Goal: Transaction & Acquisition: Purchase product/service

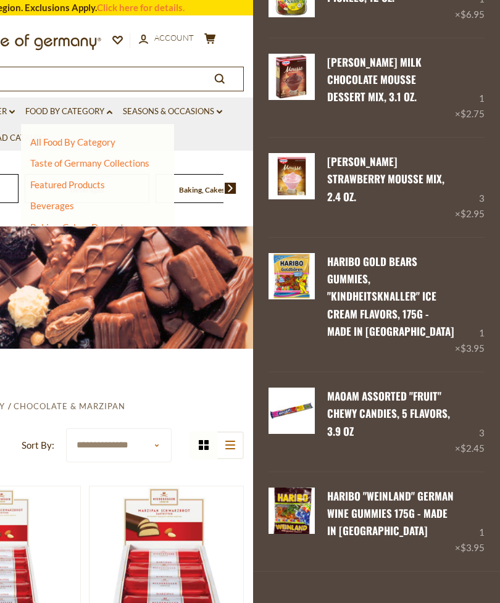
scroll to position [905, 0]
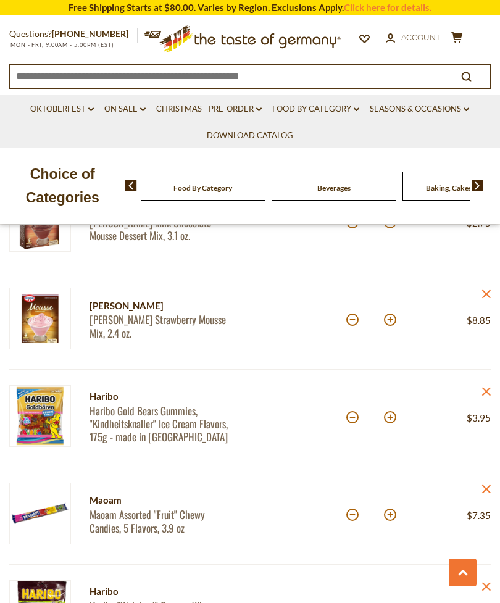
scroll to position [1086, 0]
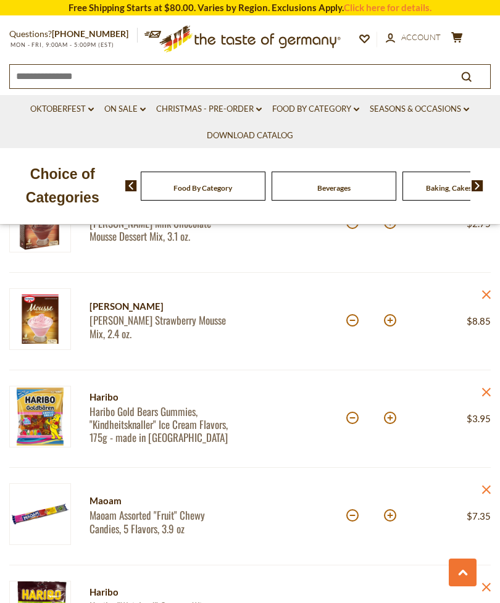
click at [354, 514] on button at bounding box center [352, 515] width 12 height 12
type input "*"
click at [351, 323] on button at bounding box center [352, 320] width 12 height 12
type input "*"
click at [389, 420] on button at bounding box center [390, 418] width 12 height 12
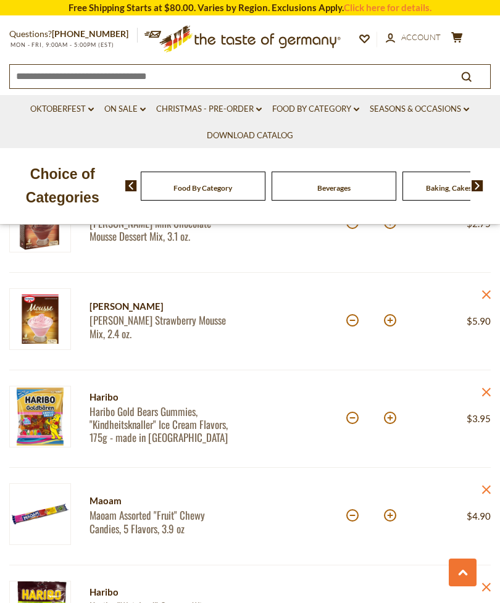
type input "*"
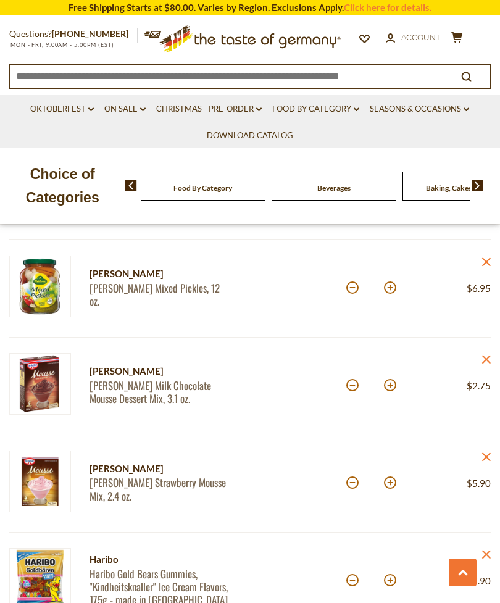
scroll to position [923, 0]
click at [391, 387] on button at bounding box center [390, 386] width 12 height 12
type input "*"
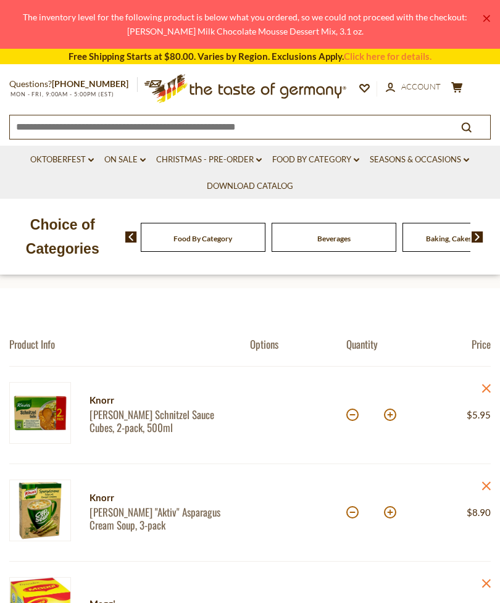
scroll to position [10, 0]
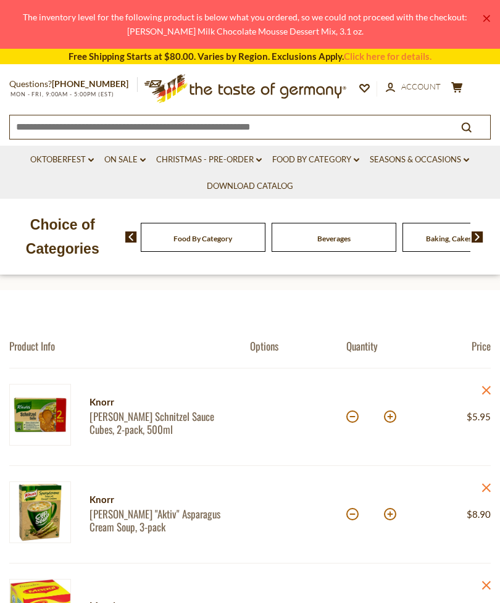
click at [388, 412] on button at bounding box center [390, 416] width 12 height 12
type input "*"
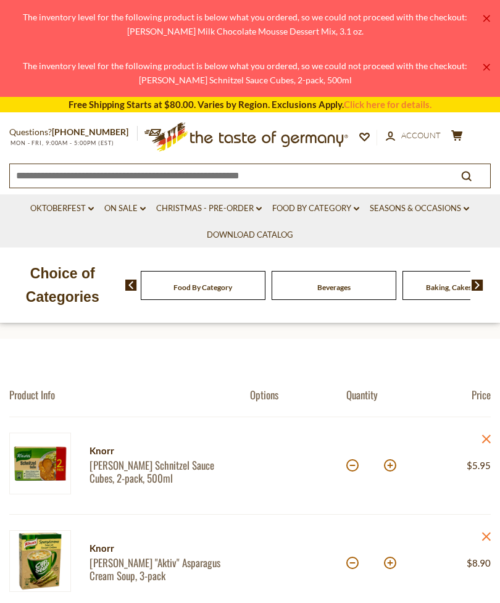
scroll to position [0, 0]
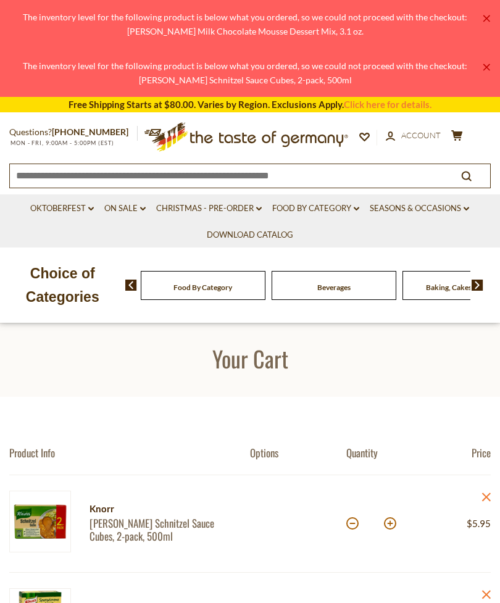
click at [320, 204] on link "Food By Category dropdown_arrow" at bounding box center [315, 209] width 87 height 14
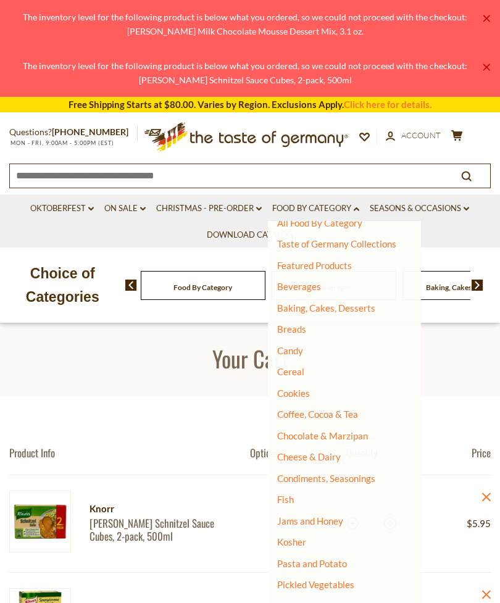
scroll to position [15, 0]
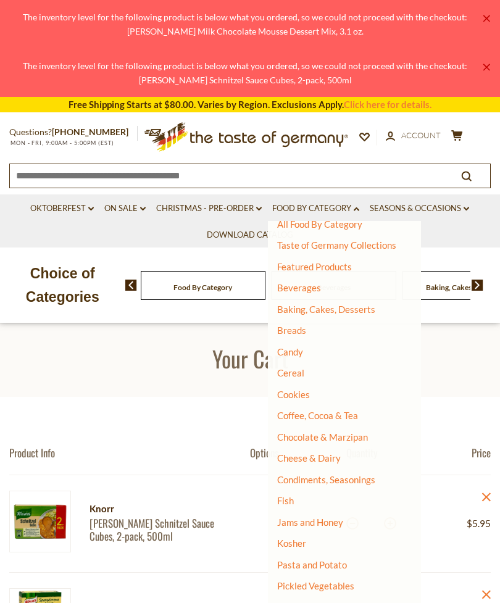
click at [354, 475] on link "Condiments, Seasonings" at bounding box center [326, 479] width 98 height 11
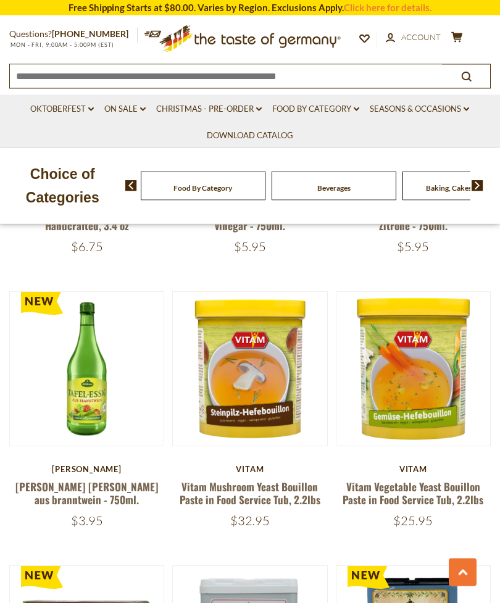
scroll to position [771, 0]
click at [100, 479] on link "Kuehne Tafel-Essig aus branntwein - 750ml." at bounding box center [86, 493] width 143 height 28
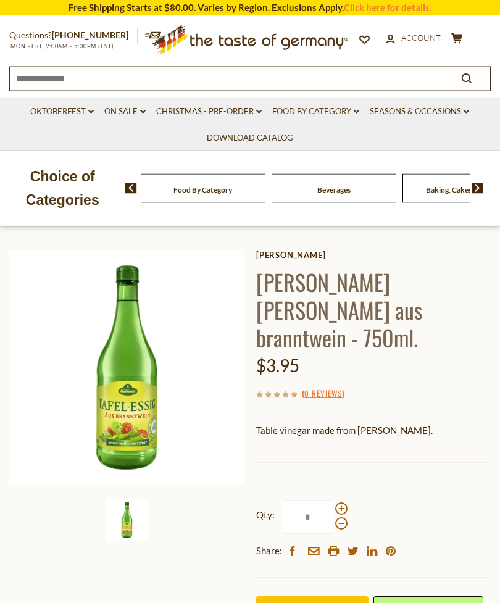
scroll to position [56, 0]
click at [314, 500] on input "*" at bounding box center [308, 517] width 51 height 34
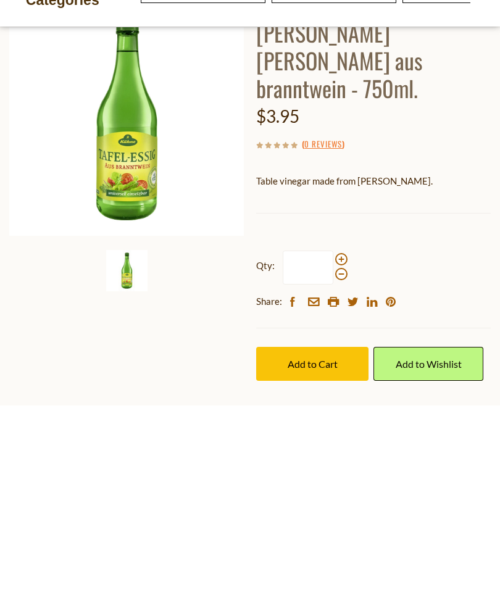
type input "*"
click at [323, 555] on span "Add to Cart" at bounding box center [313, 561] width 50 height 12
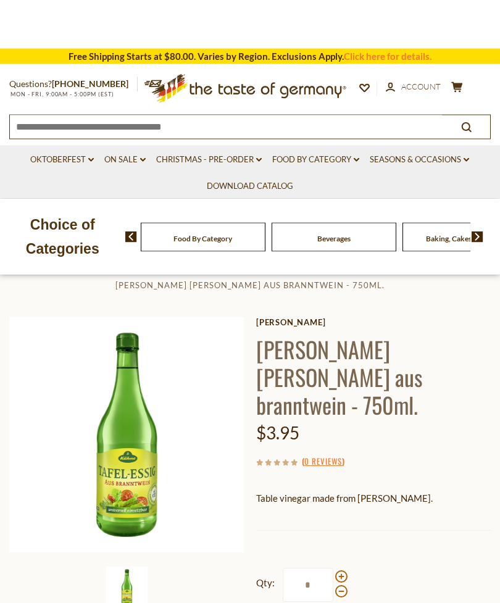
scroll to position [0, 0]
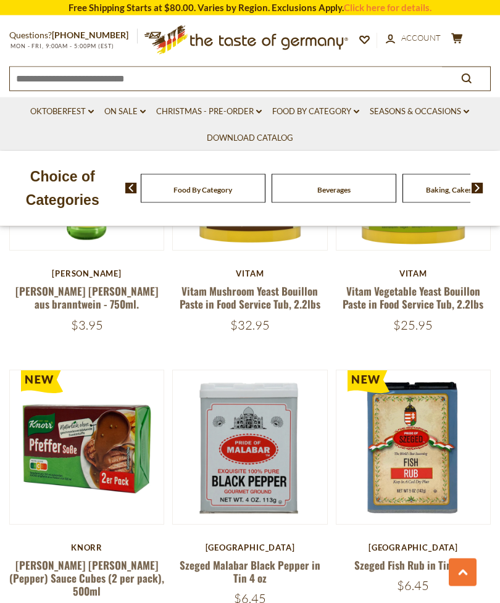
scroll to position [967, 0]
click at [120, 557] on link "[PERSON_NAME] [PERSON_NAME] (Pepper) Sauce Cubes (2 per pack), 500ml" at bounding box center [86, 578] width 155 height 42
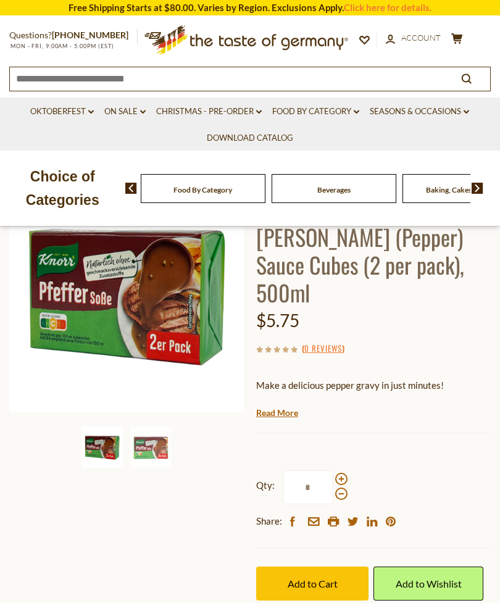
scroll to position [130, 0]
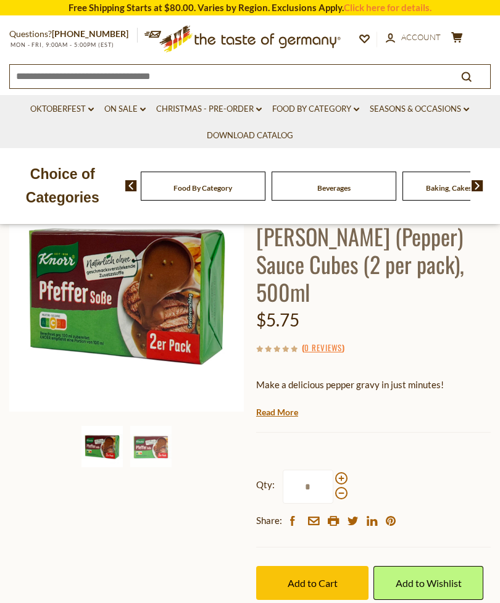
click at [340, 472] on span at bounding box center [341, 478] width 12 height 12
click at [333, 470] on input "*" at bounding box center [308, 487] width 51 height 34
type input "*"
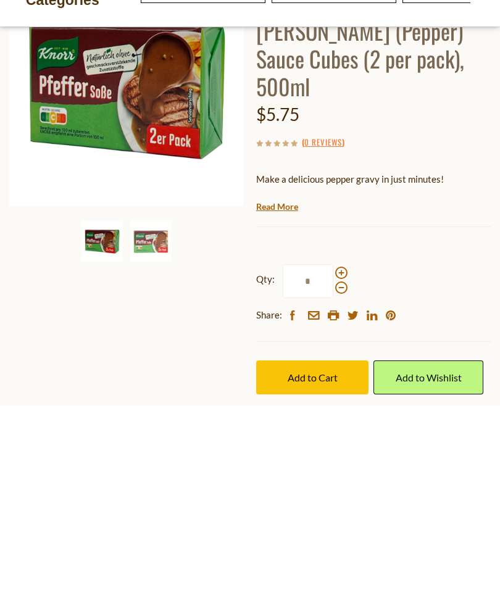
click at [324, 569] on span "Add to Cart" at bounding box center [313, 575] width 50 height 12
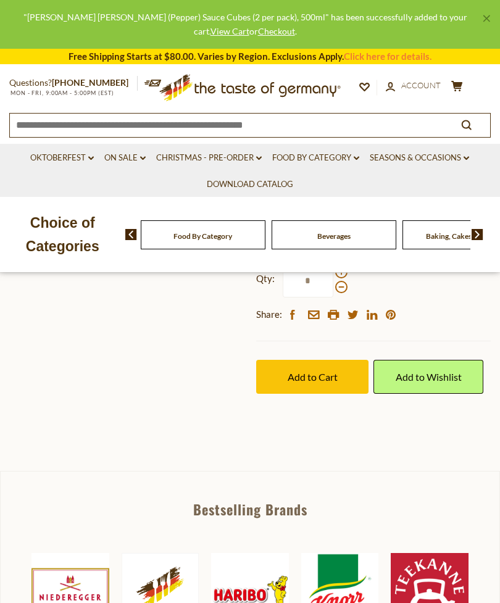
click at [449, 80] on button "cart $115.05" at bounding box center [456, 87] width 15 height 15
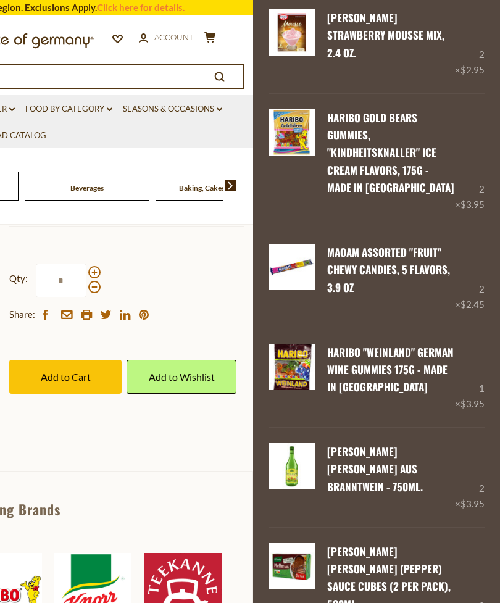
scroll to position [1049, 0]
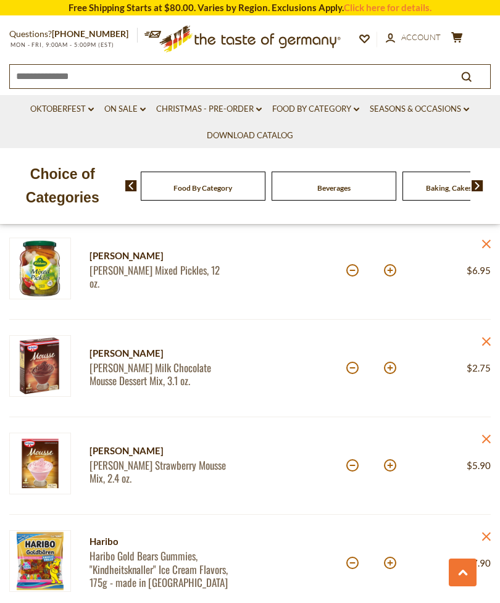
scroll to position [942, 0]
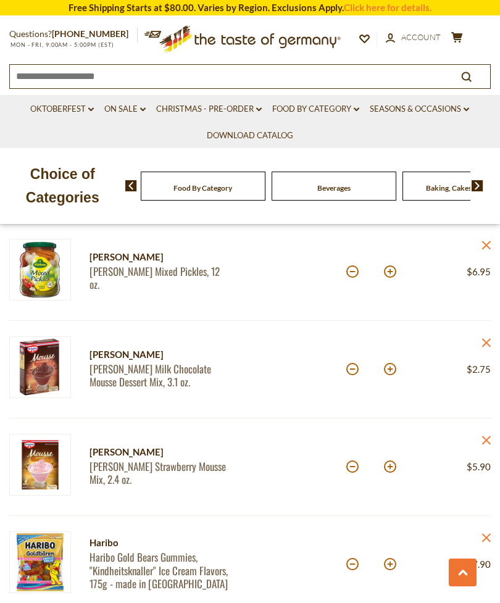
click at [389, 370] on button at bounding box center [390, 369] width 12 height 12
type input "*"
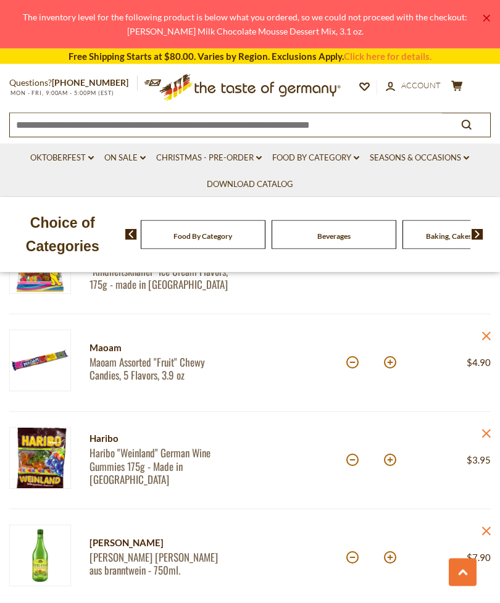
scroll to position [1241, 0]
click at [380, 460] on input "*" at bounding box center [371, 460] width 22 height 34
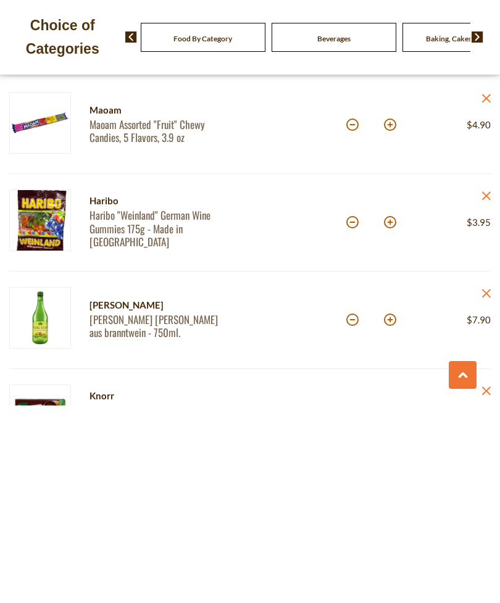
click at [388, 414] on button at bounding box center [390, 420] width 12 height 12
type input "*"
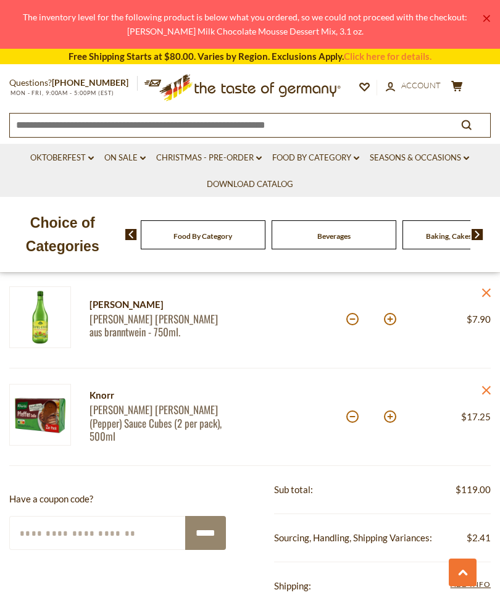
scroll to position [1529, 0]
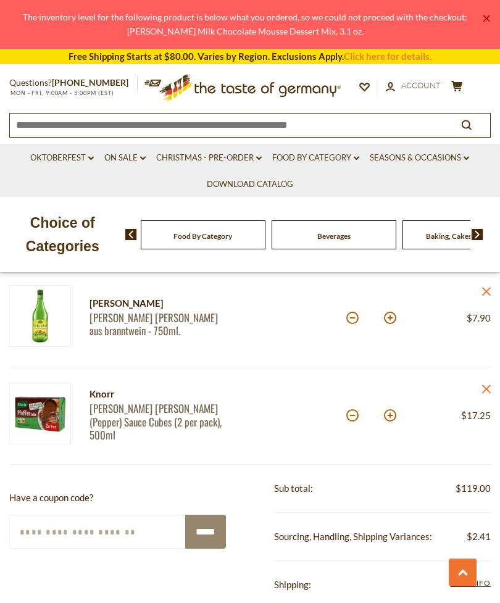
click at [342, 151] on link "Food By Category dropdown_arrow" at bounding box center [315, 158] width 87 height 14
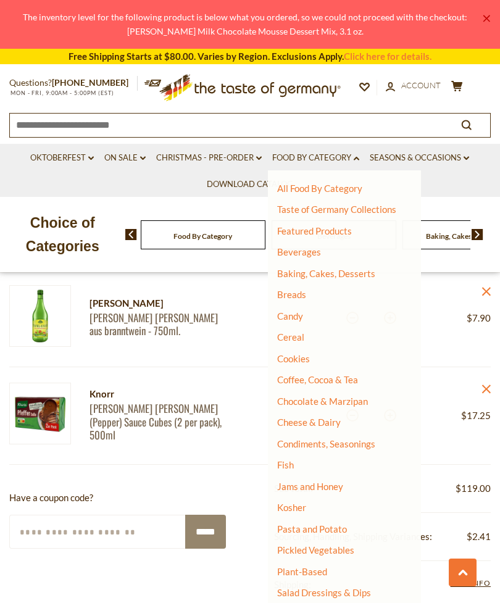
click at [300, 358] on link "Cookies" at bounding box center [293, 358] width 33 height 11
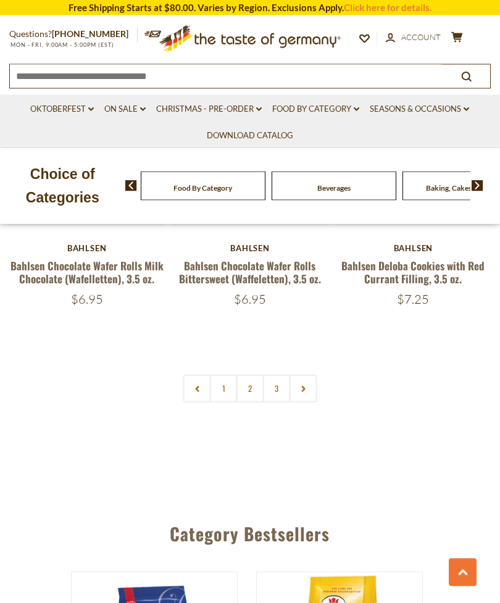
scroll to position [3493, 0]
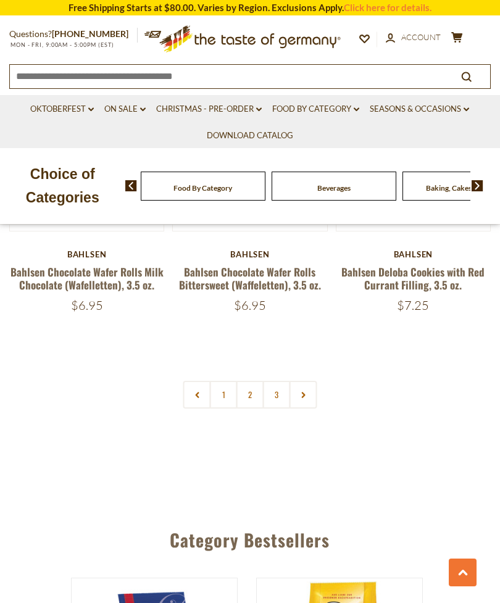
click at [242, 381] on link "2" at bounding box center [250, 395] width 28 height 28
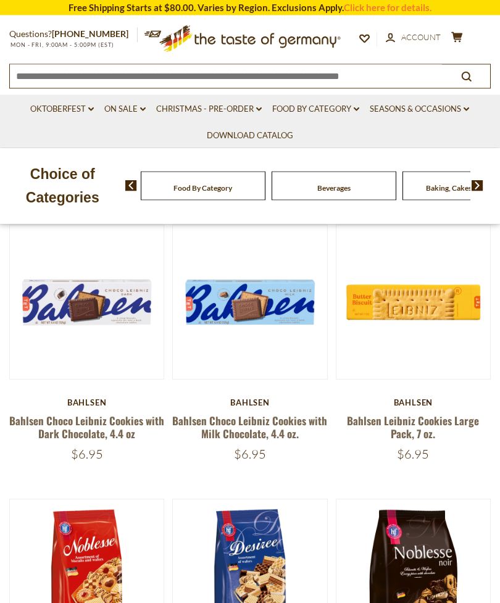
scroll to position [263, 0]
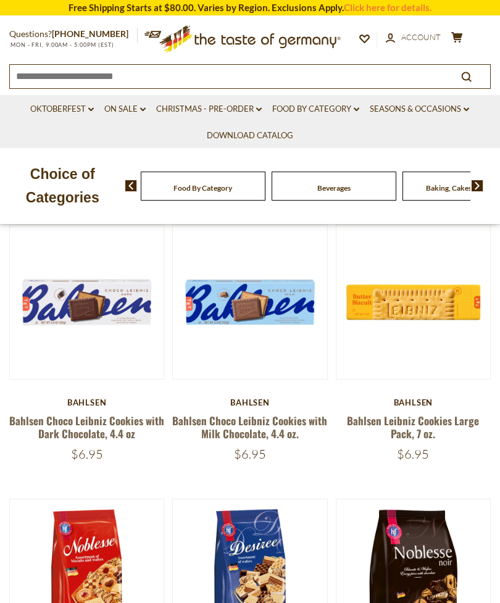
click at [438, 417] on link "Bahlsen Leibniz Cookies Large Pack, 7 oz." at bounding box center [413, 427] width 132 height 28
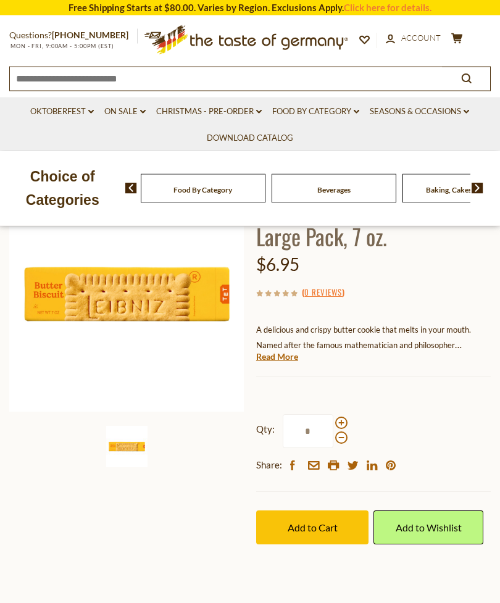
scroll to position [114, 0]
click at [328, 525] on span "Add to Cart" at bounding box center [313, 528] width 50 height 12
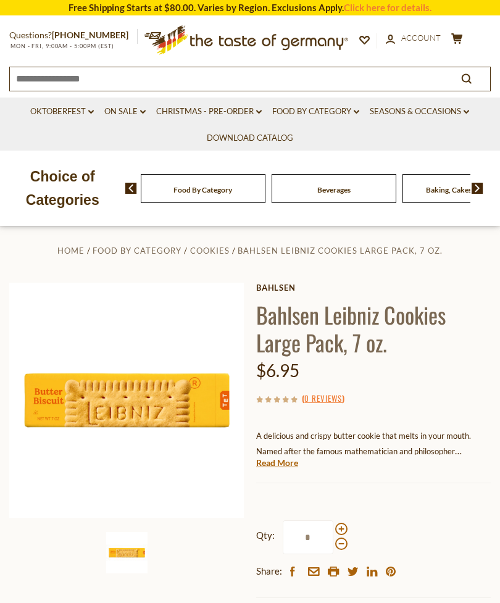
scroll to position [0, 0]
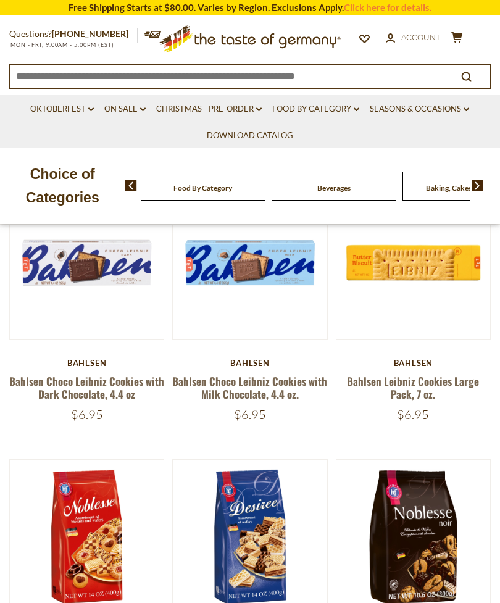
scroll to position [297, 0]
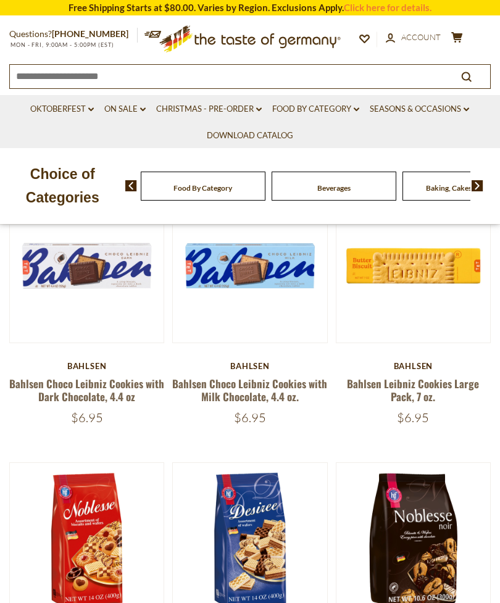
click at [273, 387] on link "Bahlsen Choco Leibniz Cookies with Milk Chocolate, 4.4 oz." at bounding box center [249, 390] width 155 height 28
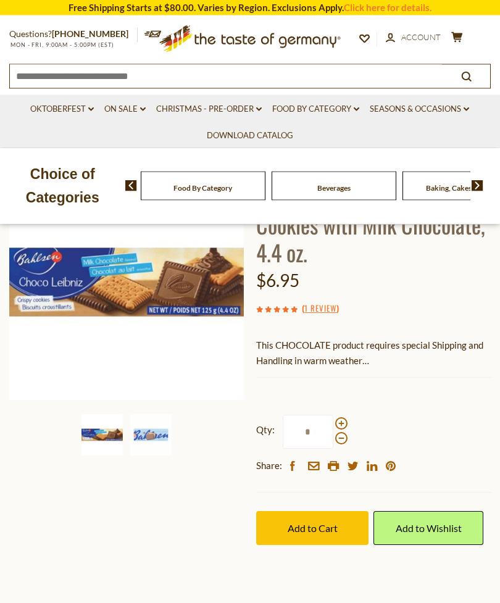
scroll to position [126, 0]
click at [328, 528] on span "Add to Cart" at bounding box center [313, 528] width 50 height 12
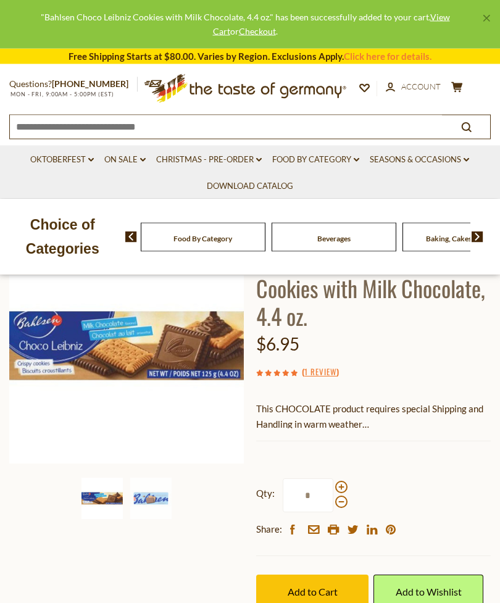
scroll to position [0, 0]
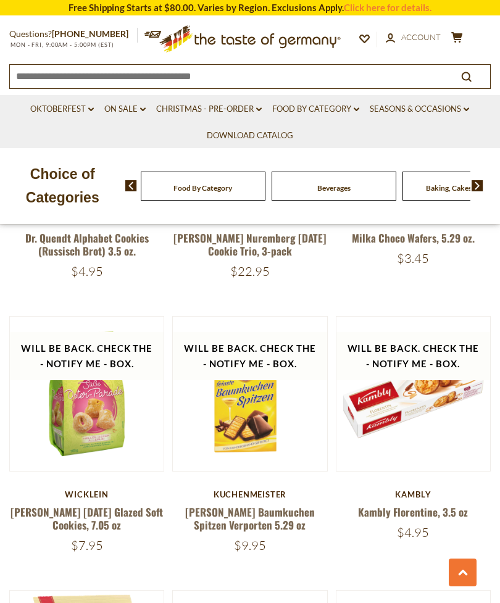
scroll to position [990, 0]
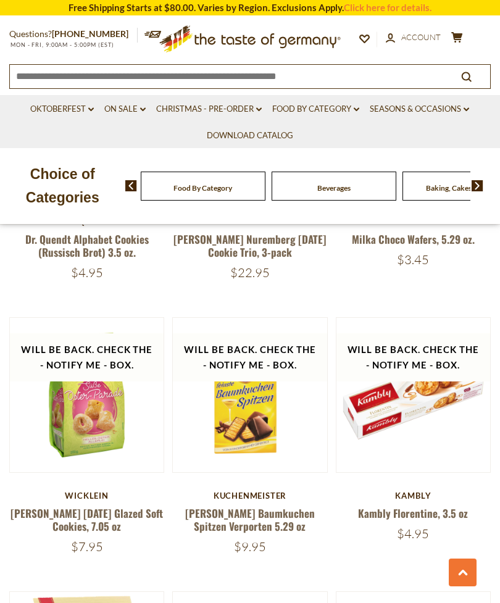
click at [286, 510] on link "Kuchenmeister Baumkuchen Spitzen Verporten 5.29 oz" at bounding box center [250, 520] width 130 height 28
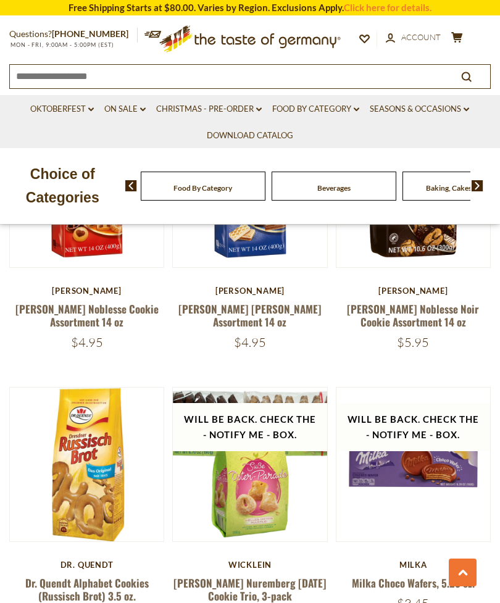
scroll to position [648, 0]
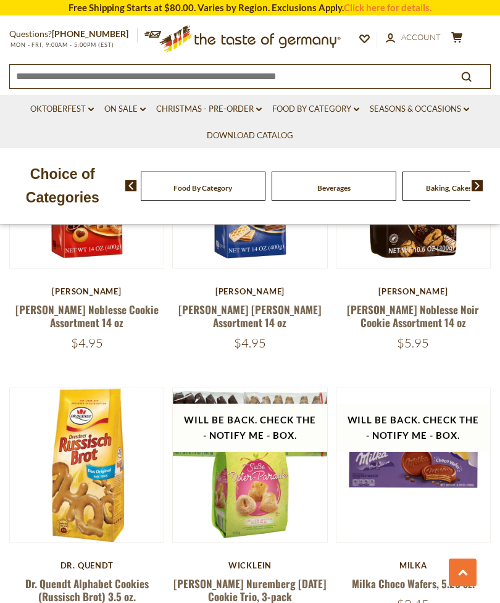
click at [343, 107] on link "Food By Category dropdown_arrow" at bounding box center [315, 109] width 87 height 14
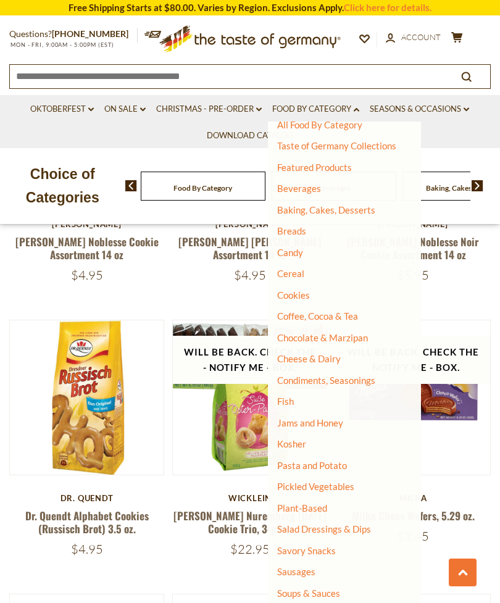
scroll to position [713, 0]
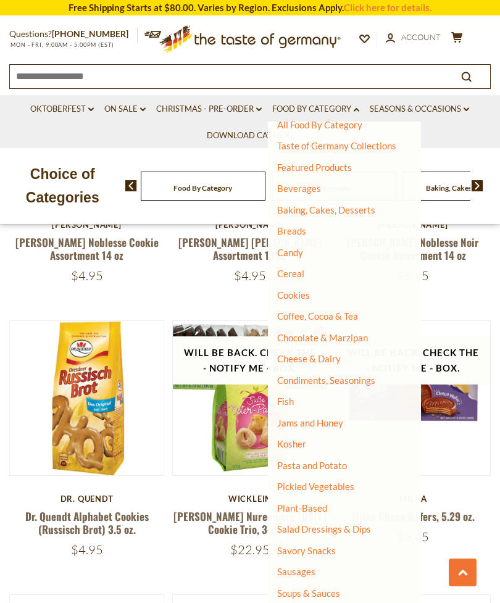
click at [321, 546] on link "Savory Snacks" at bounding box center [306, 550] width 59 height 11
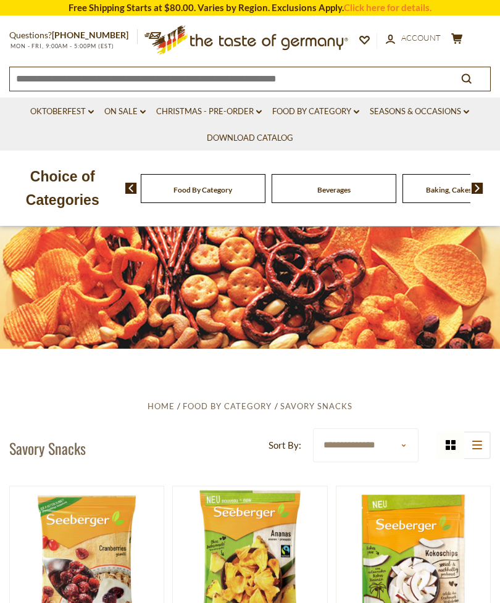
click at [344, 107] on link "Food By Category dropdown_arrow" at bounding box center [315, 112] width 87 height 14
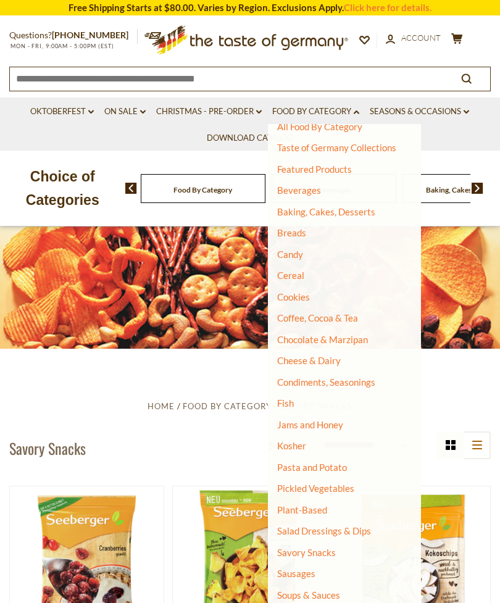
scroll to position [15, 0]
click at [309, 568] on link "Sausages" at bounding box center [296, 573] width 38 height 11
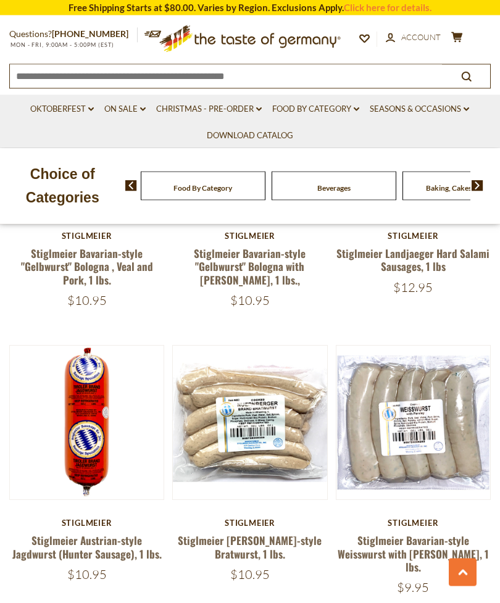
scroll to position [3387, 0]
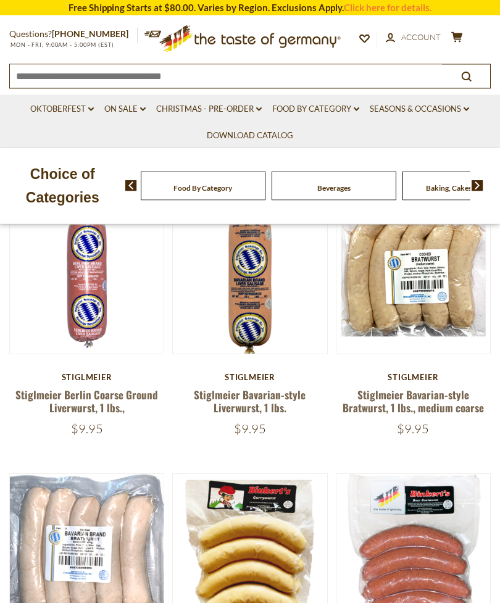
scroll to position [277, 0]
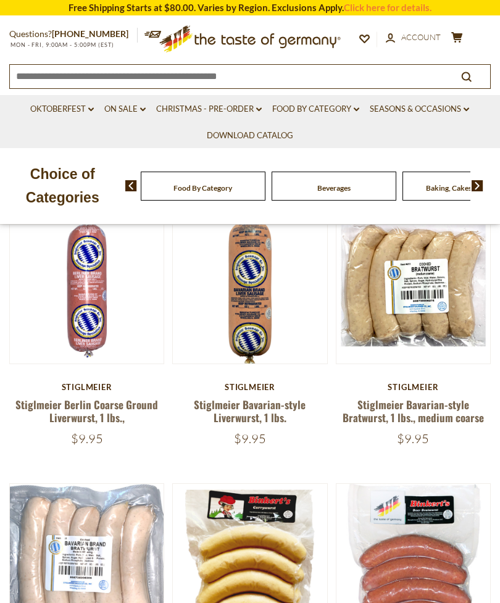
click at [349, 109] on link "Food By Category dropdown_arrow" at bounding box center [315, 109] width 87 height 14
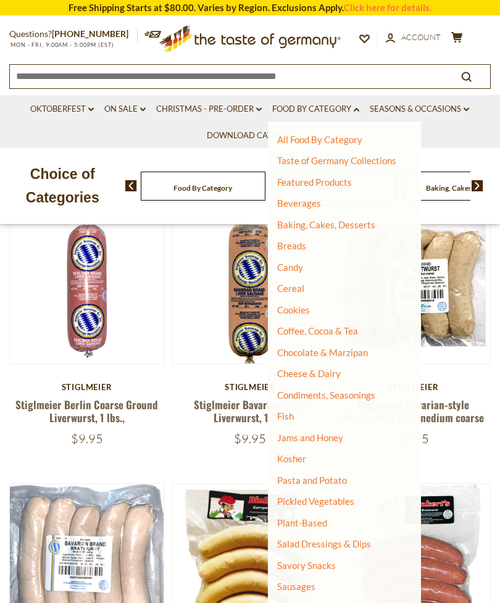
click at [291, 412] on link "Fish" at bounding box center [285, 415] width 17 height 11
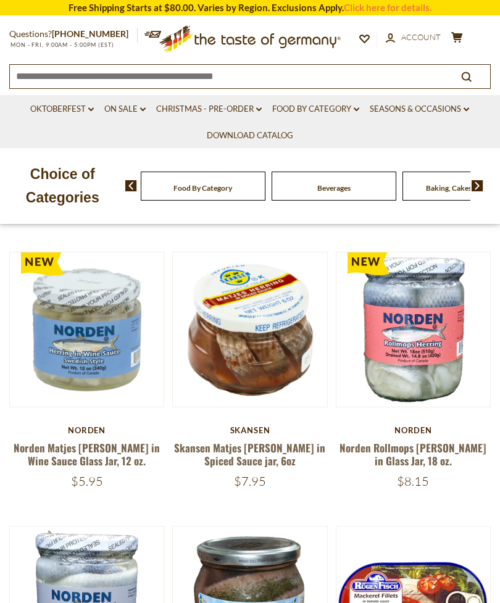
scroll to position [522, 0]
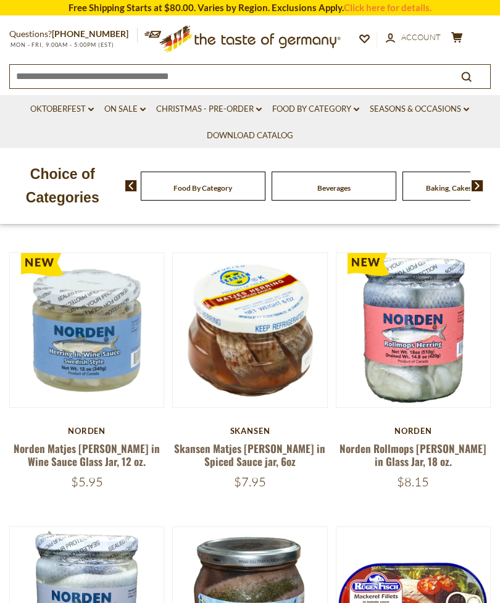
click at [440, 441] on link "Norden Rollmops [PERSON_NAME] in Glass Jar, 18 oz." at bounding box center [412, 455] width 147 height 28
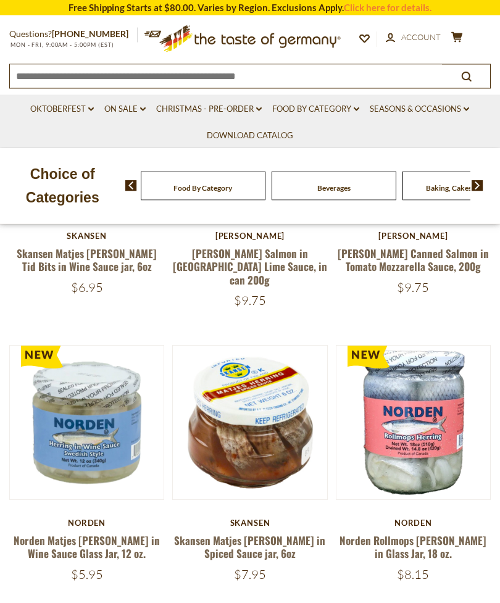
scroll to position [428, 0]
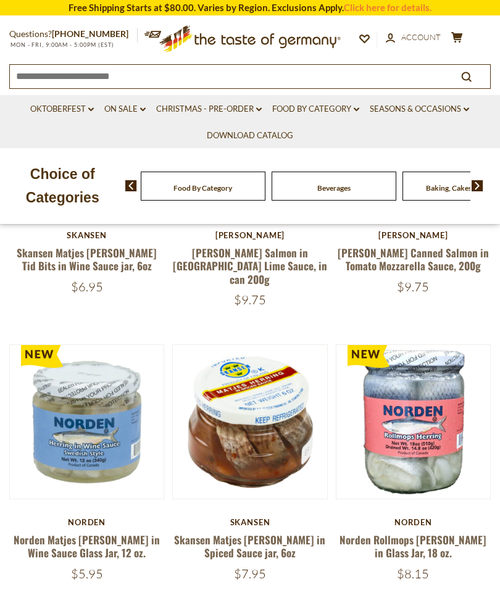
click at [425, 532] on link "Norden Rollmops [PERSON_NAME] in Glass Jar, 18 oz." at bounding box center [412, 546] width 147 height 28
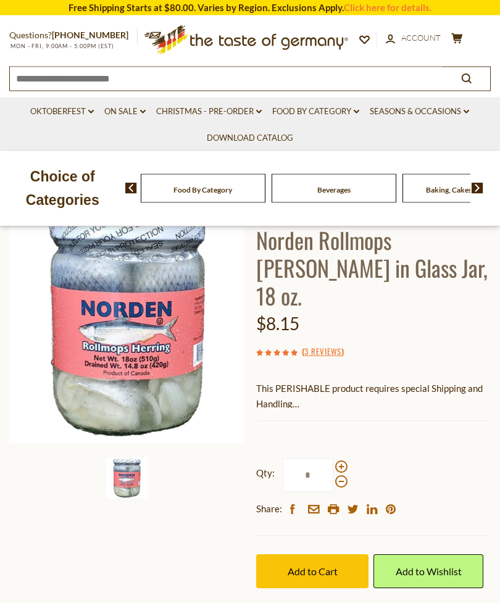
scroll to position [81, 0]
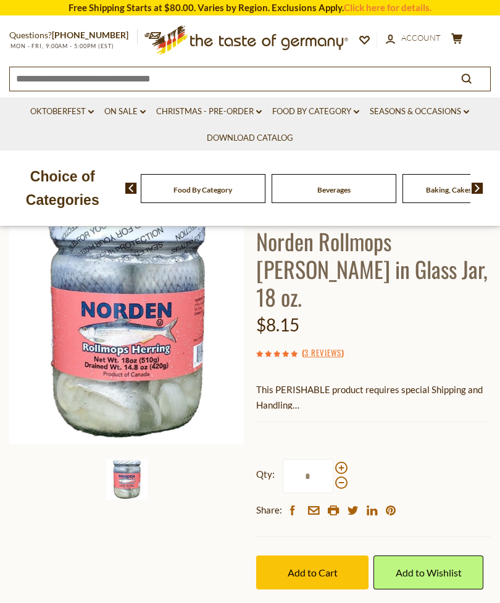
click at [324, 555] on button "Add to Cart" at bounding box center [312, 572] width 112 height 34
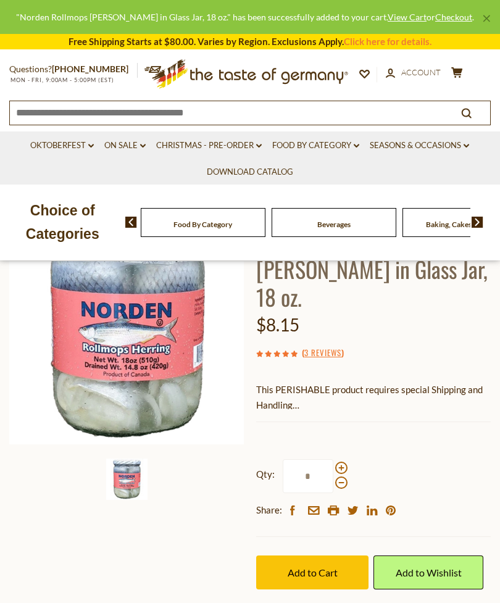
click at [451, 142] on link "Seasons & Occasions dropdown_arrow" at bounding box center [419, 146] width 99 height 14
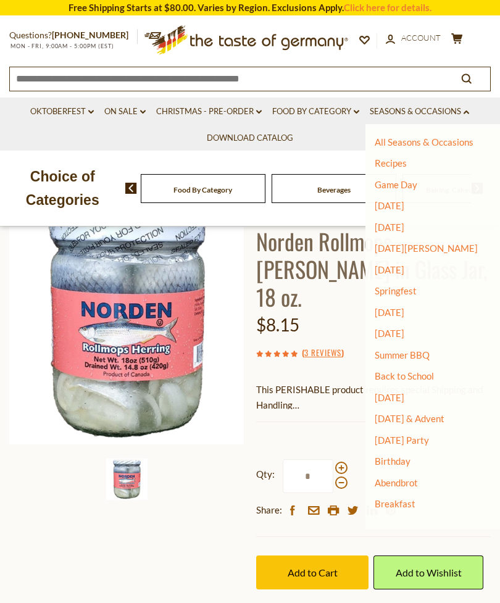
click at [464, 110] on link "Seasons & Occasions dropdown_arrow" at bounding box center [419, 112] width 99 height 14
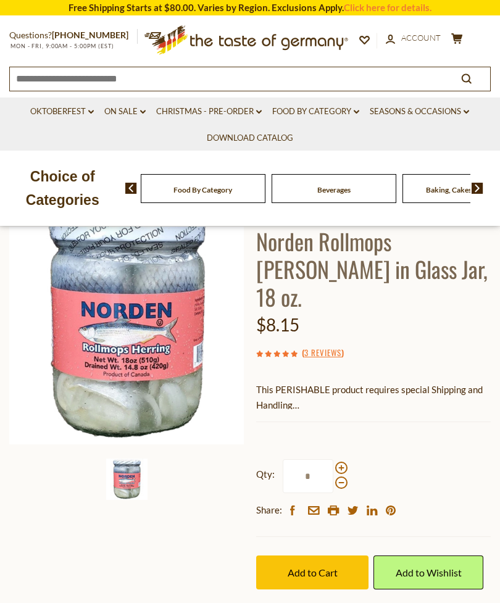
click at [252, 111] on link "Christmas - PRE-ORDER dropdown_arrow" at bounding box center [209, 112] width 106 height 14
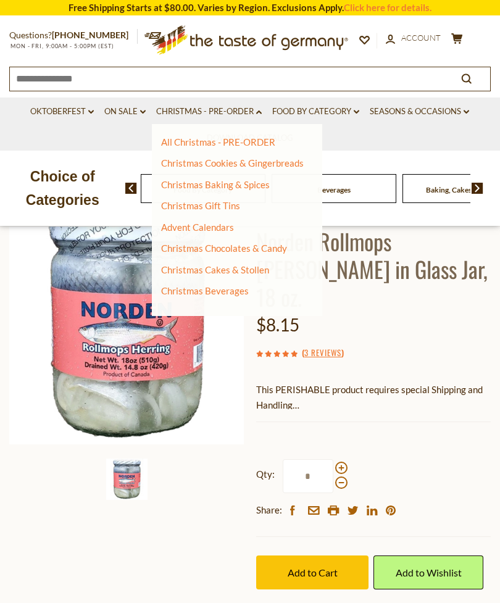
click at [209, 223] on link "Advent Calendars" at bounding box center [197, 227] width 73 height 11
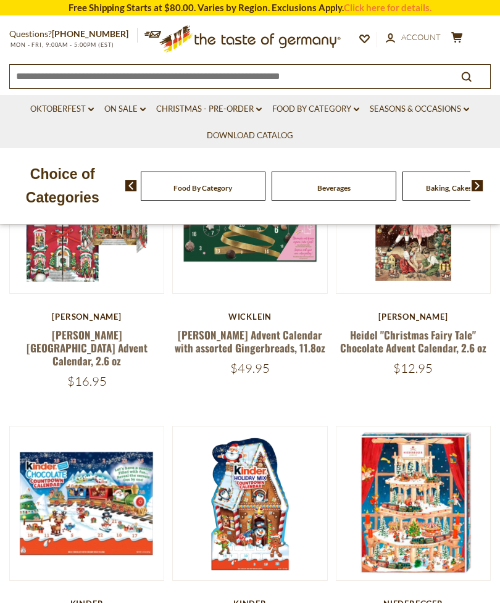
scroll to position [221, 0]
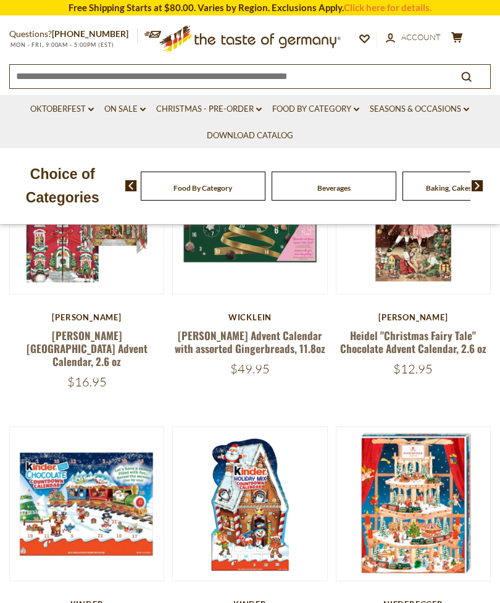
click at [230, 109] on link "Christmas - PRE-ORDER dropdown_arrow" at bounding box center [209, 109] width 106 height 14
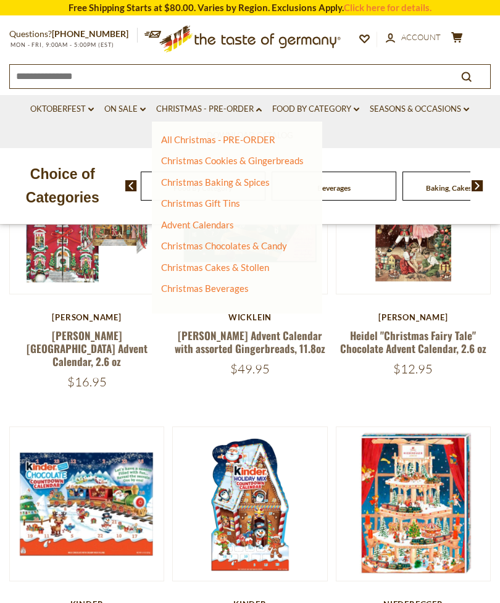
click at [131, 110] on link "On Sale dropdown_arrow" at bounding box center [124, 109] width 41 height 14
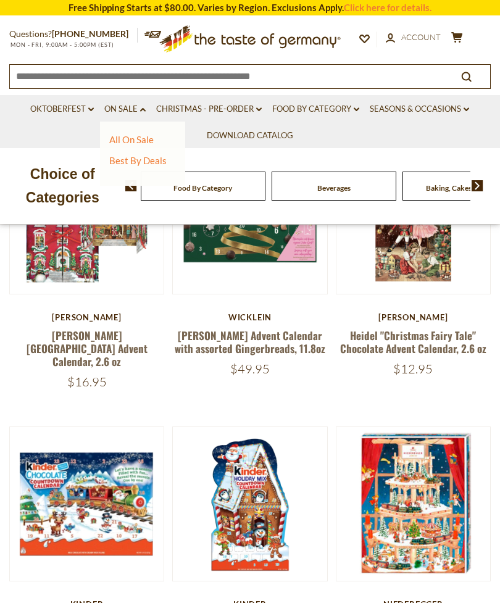
click at [341, 109] on link "Food By Category dropdown_arrow" at bounding box center [315, 109] width 87 height 14
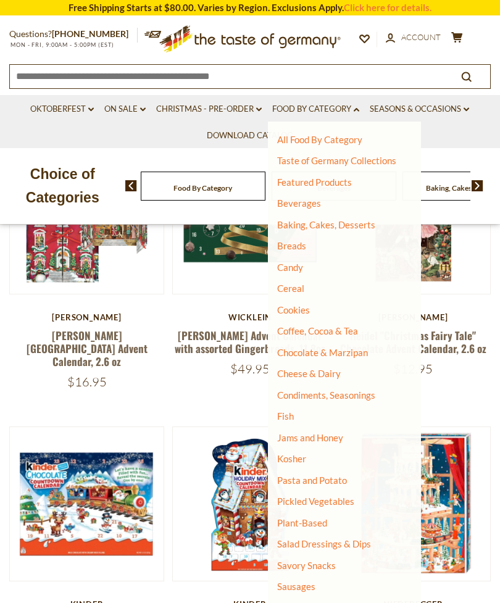
scroll to position [0, 0]
click at [456, 32] on icon "cart" at bounding box center [457, 37] width 12 height 10
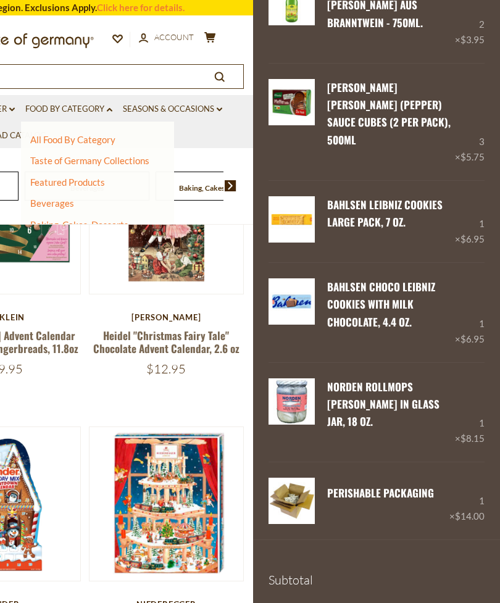
scroll to position [1512, 0]
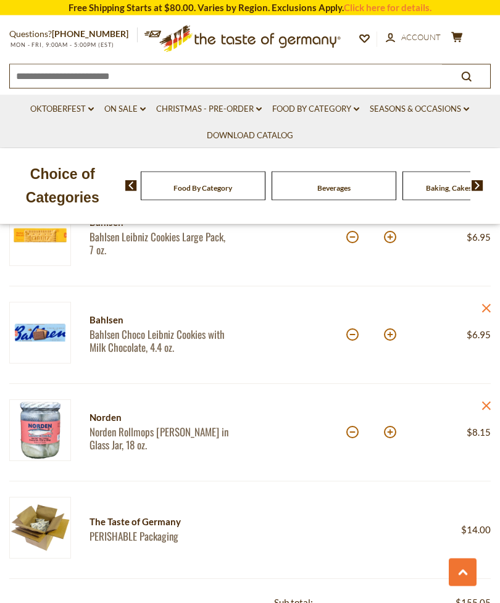
scroll to position [1757, 0]
click at [352, 433] on button at bounding box center [352, 432] width 12 height 12
type input "*"
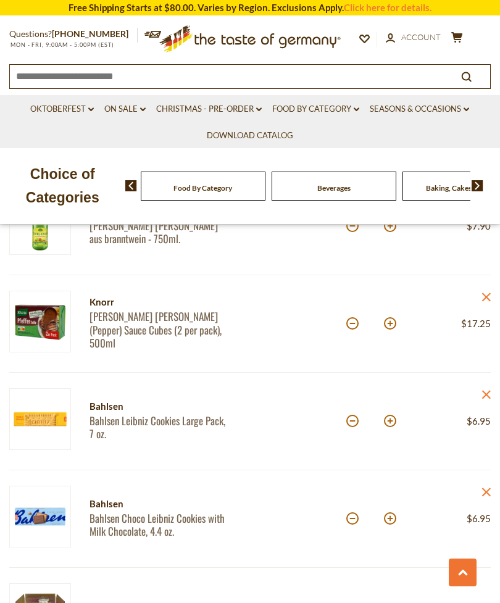
scroll to position [1543, 0]
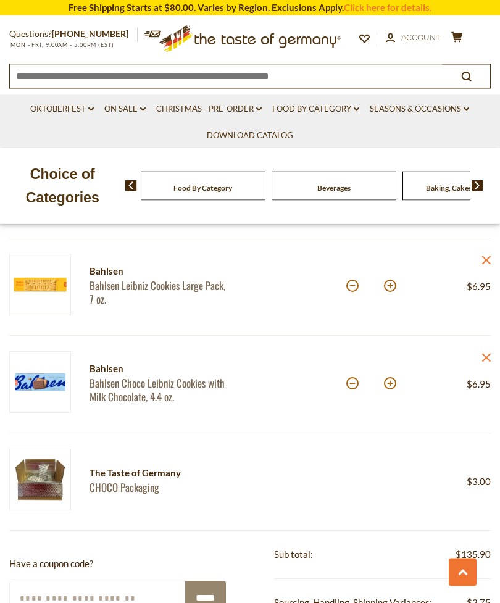
click at [351, 385] on button at bounding box center [352, 384] width 12 height 12
type input "*"
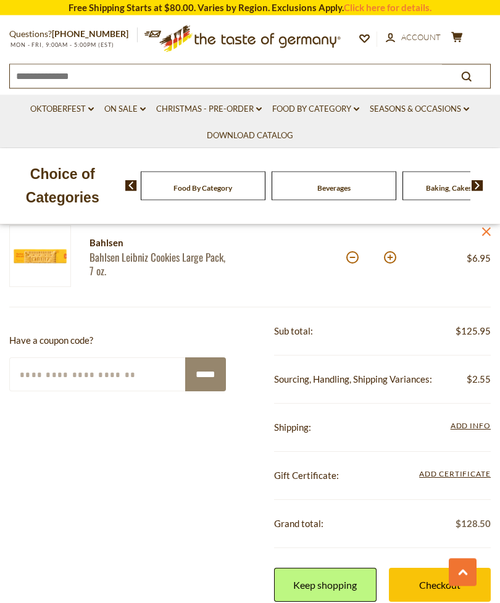
scroll to position [1734, 0]
click at [467, 428] on span "Add Info" at bounding box center [471, 425] width 40 height 9
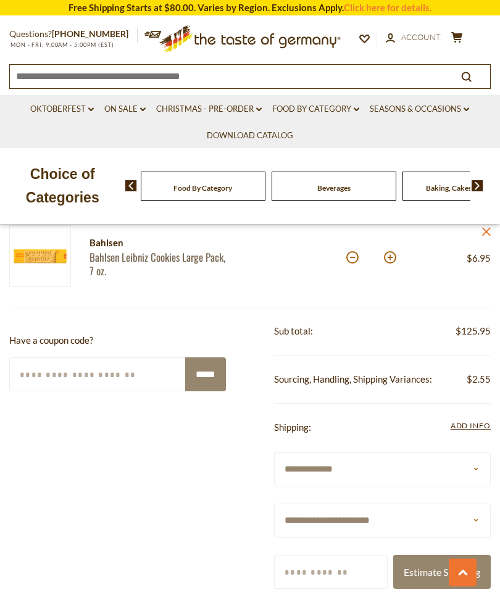
click at [433, 520] on select "**********" at bounding box center [382, 521] width 217 height 34
select select "**"
click at [360, 565] on input "Zip/Postcode" at bounding box center [331, 572] width 114 height 34
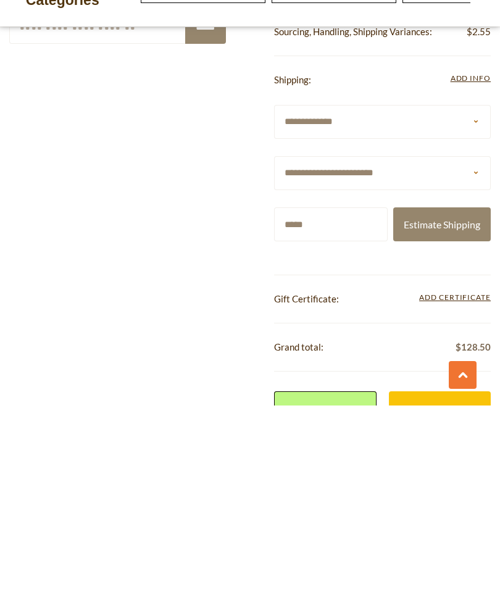
type input "*****"
click at [447, 405] on button "Estimate Shipping" at bounding box center [442, 422] width 98 height 34
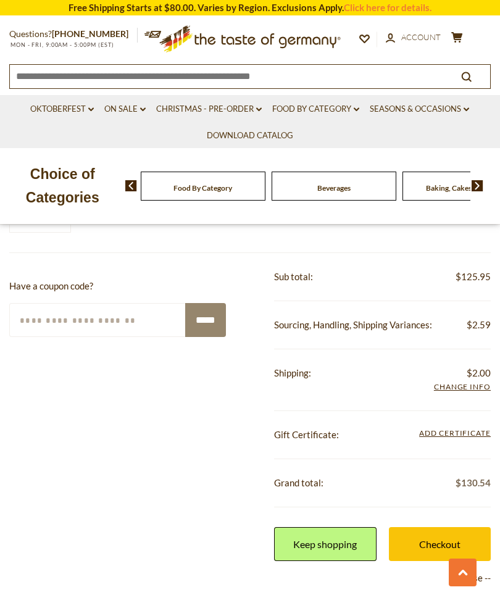
scroll to position [1789, 0]
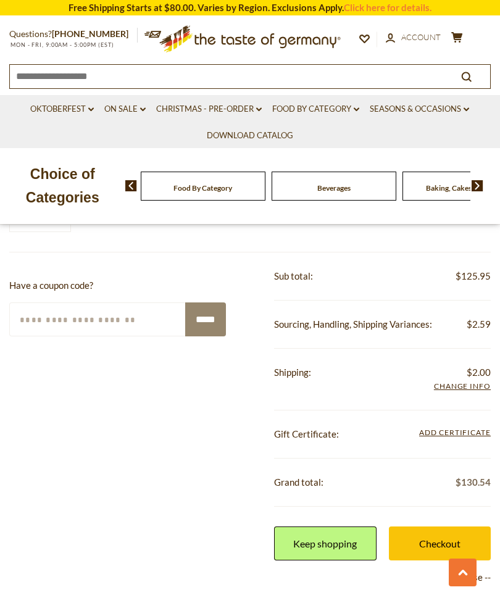
click at [455, 385] on span "Add Info" at bounding box center [462, 387] width 57 height 14
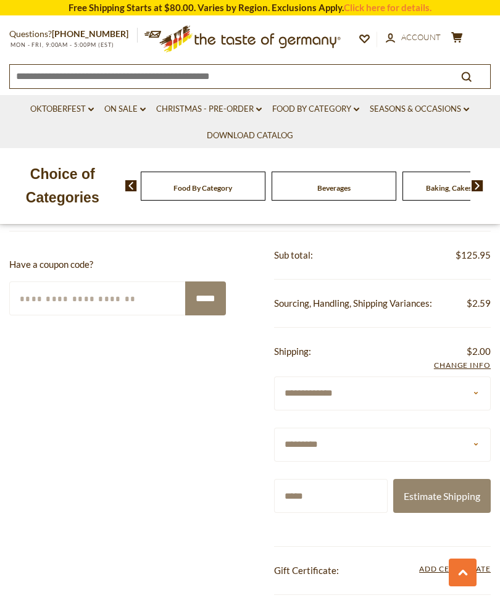
scroll to position [1808, 0]
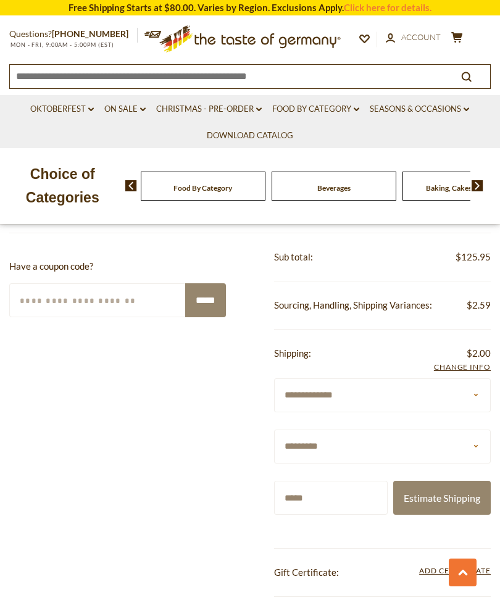
click at [233, 439] on div "**********" at bounding box center [249, 552] width 481 height 639
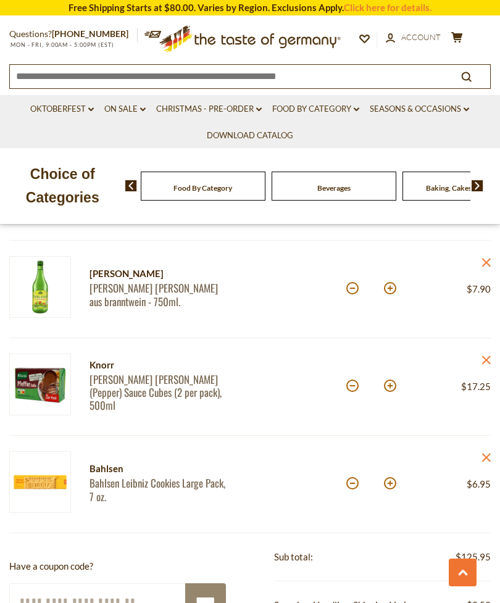
scroll to position [1526, 0]
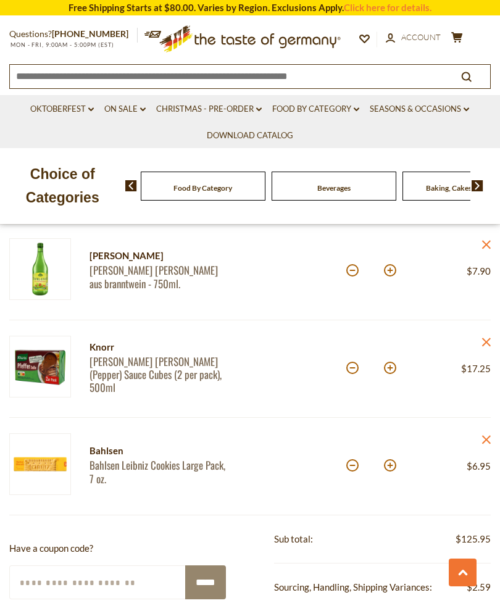
click at [389, 470] on button at bounding box center [390, 465] width 12 height 12
type input "*"
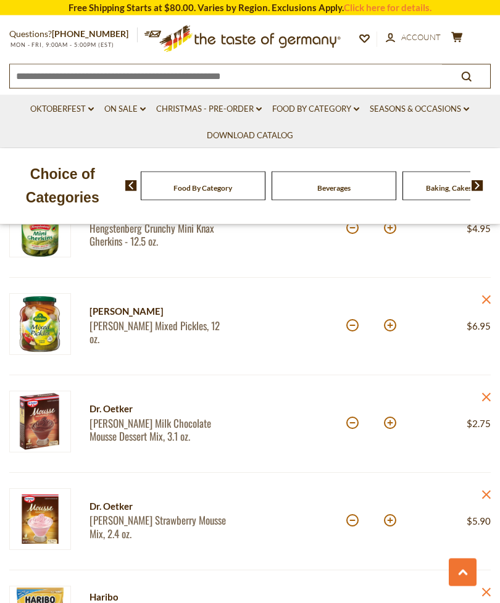
scroll to position [885, 0]
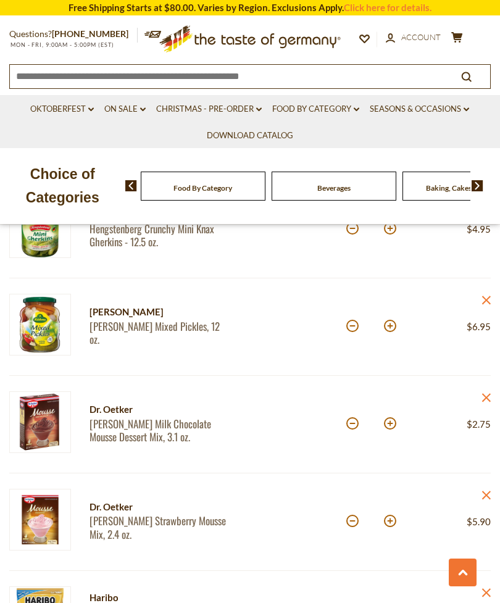
click at [387, 426] on button at bounding box center [390, 423] width 12 height 12
type input "*"
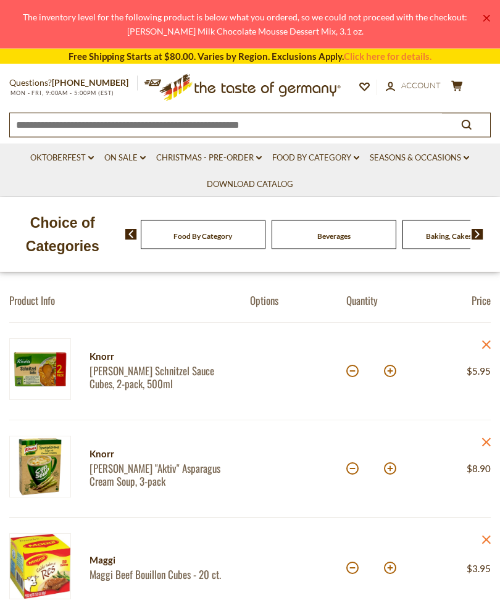
scroll to position [102, 0]
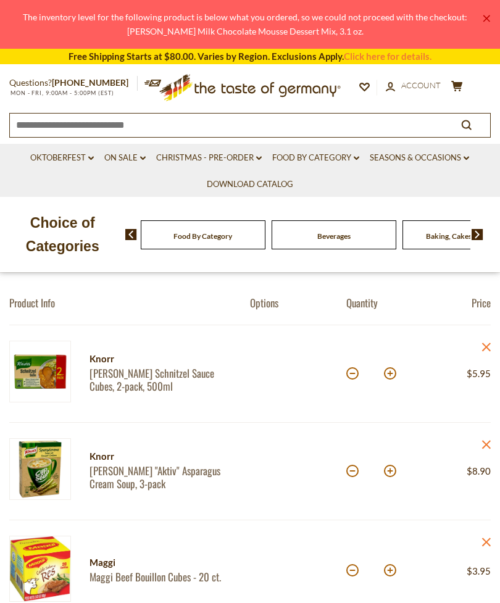
click at [351, 473] on button at bounding box center [352, 471] width 12 height 12
type input "*"
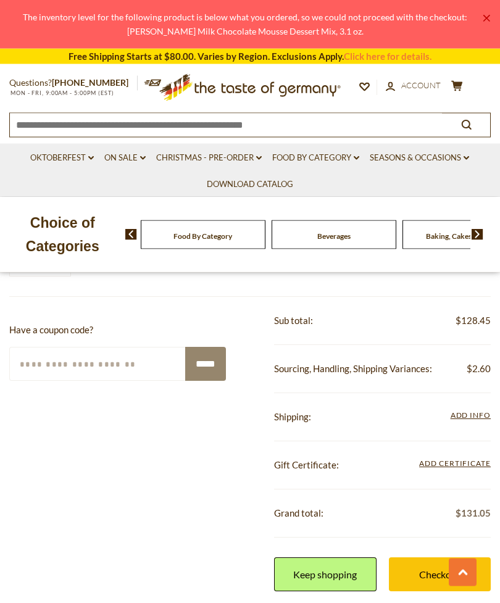
scroll to position [1793, 0]
click at [471, 412] on span "Add Info" at bounding box center [471, 414] width 40 height 9
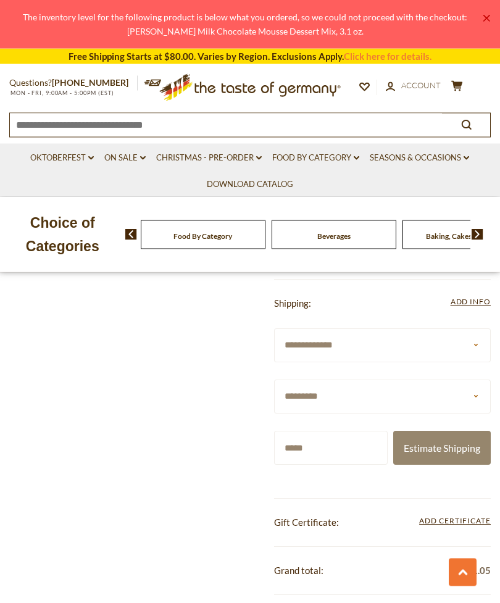
scroll to position [1906, 0]
click at [456, 465] on button "Estimate Shipping" at bounding box center [442, 448] width 98 height 34
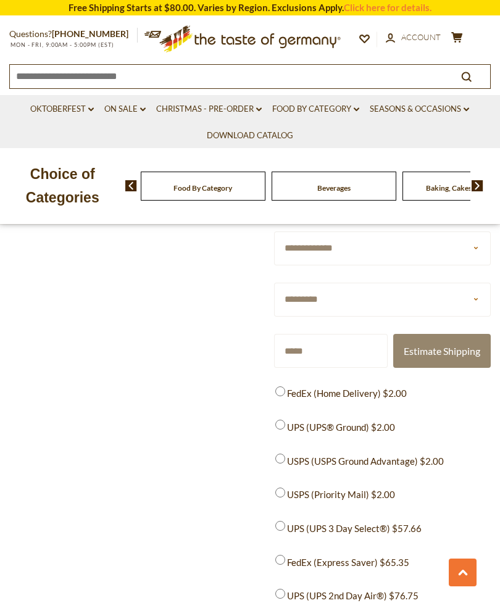
scroll to position [2010, 0]
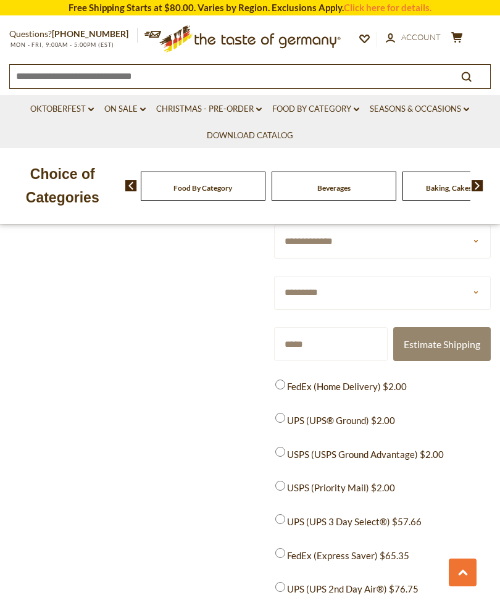
click at [292, 394] on span "FedEx (Home Delivery) $2.00" at bounding box center [347, 386] width 120 height 15
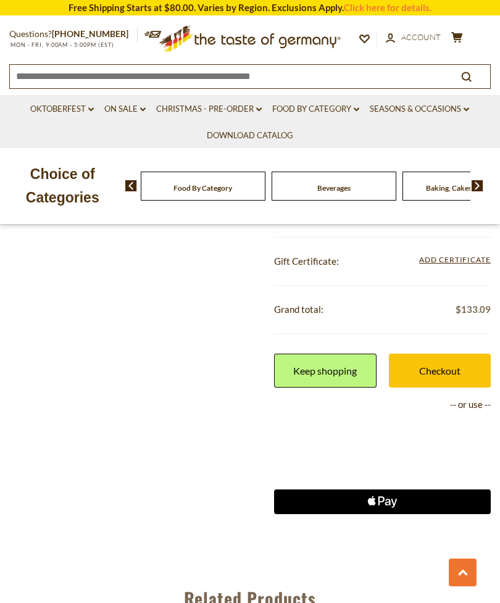
click at [438, 369] on link "Checkout" at bounding box center [440, 371] width 102 height 34
